Goal: Task Accomplishment & Management: Manage account settings

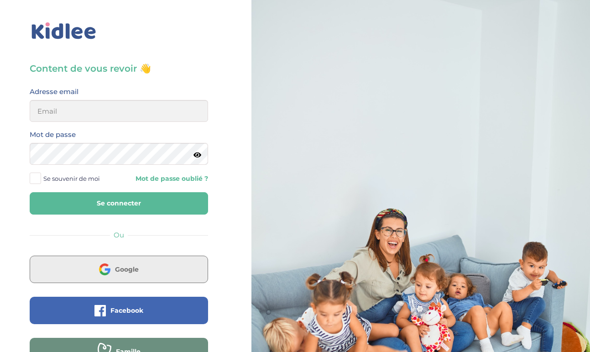
click at [132, 265] on span "Google" at bounding box center [127, 269] width 24 height 9
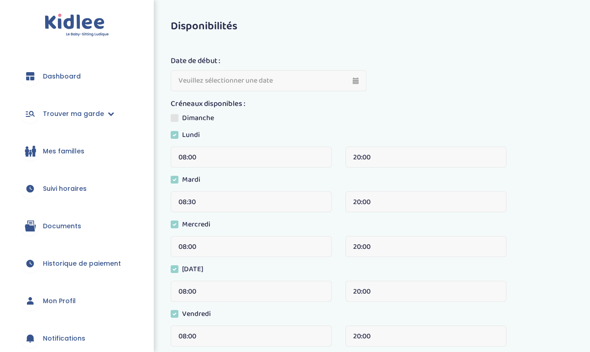
click at [74, 260] on span "Historique de paiement" at bounding box center [82, 264] width 78 height 10
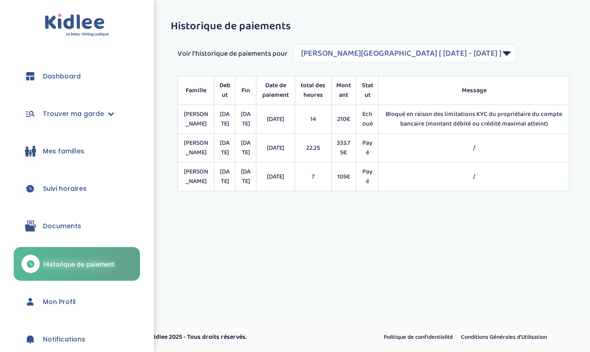
click at [417, 43] on div "Historique de paiements Voir l'historique de paiements pour Filtrer par Contrat…" at bounding box center [373, 106] width 433 height 184
select select "2089"
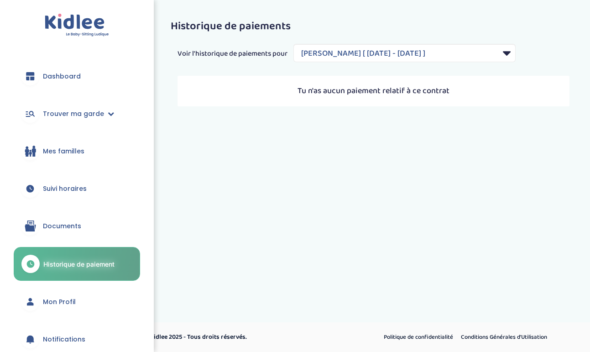
click at [413, 94] on p "Tu n'as aucun paiement relatif à ce contrat" at bounding box center [374, 91] width 374 height 12
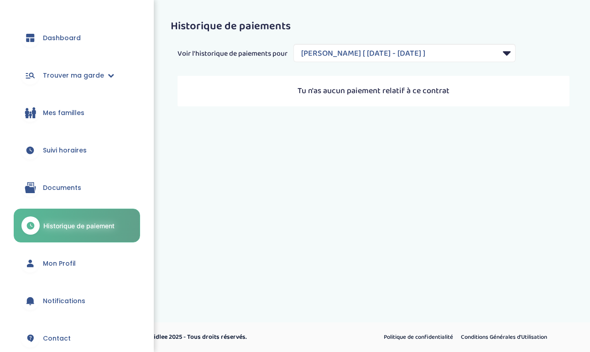
scroll to position [39, 0]
click at [90, 187] on link "Documents" at bounding box center [77, 186] width 126 height 33
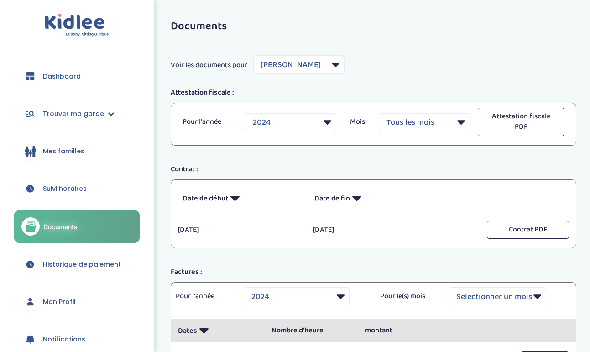
select select "6694"
select select "2024"
select select "5795"
select select
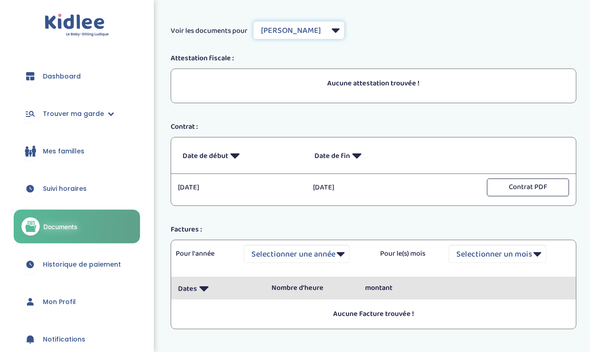
scroll to position [35, 0]
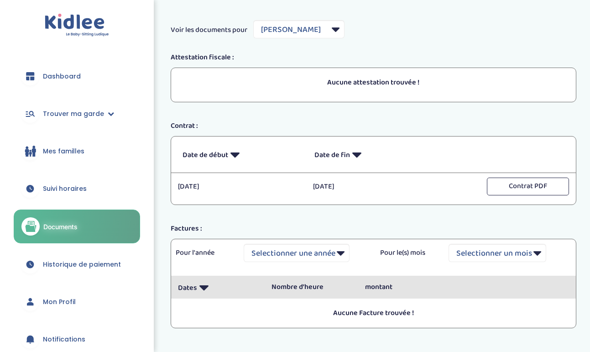
click at [217, 155] on p "Date de début" at bounding box center [241, 154] width 118 height 22
